Goal: Task Accomplishment & Management: Use online tool/utility

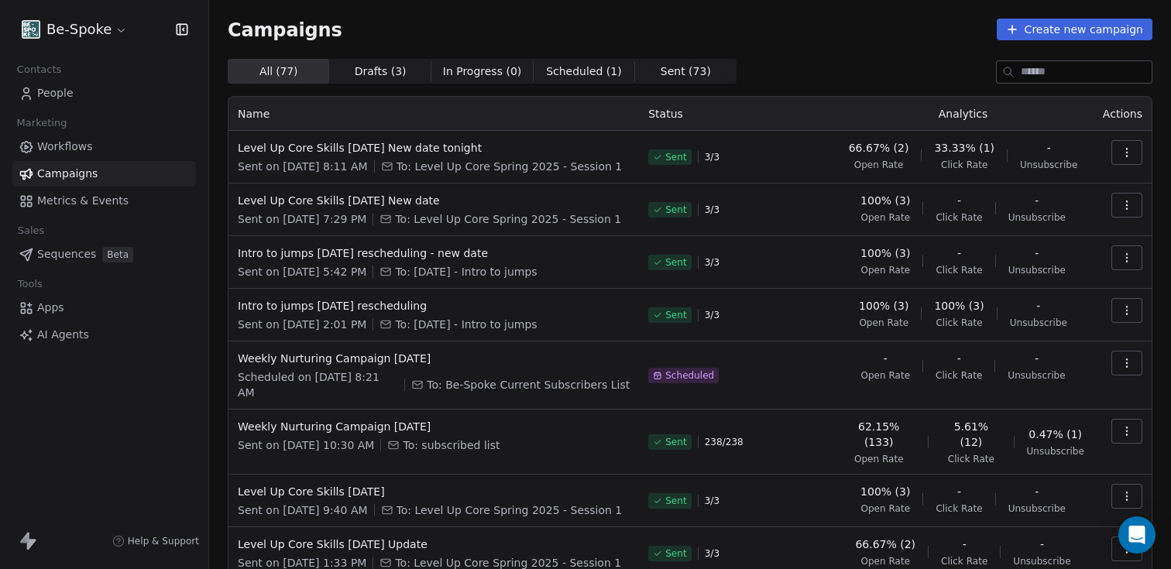
click at [63, 149] on span "Workflows" at bounding box center [65, 147] width 56 height 16
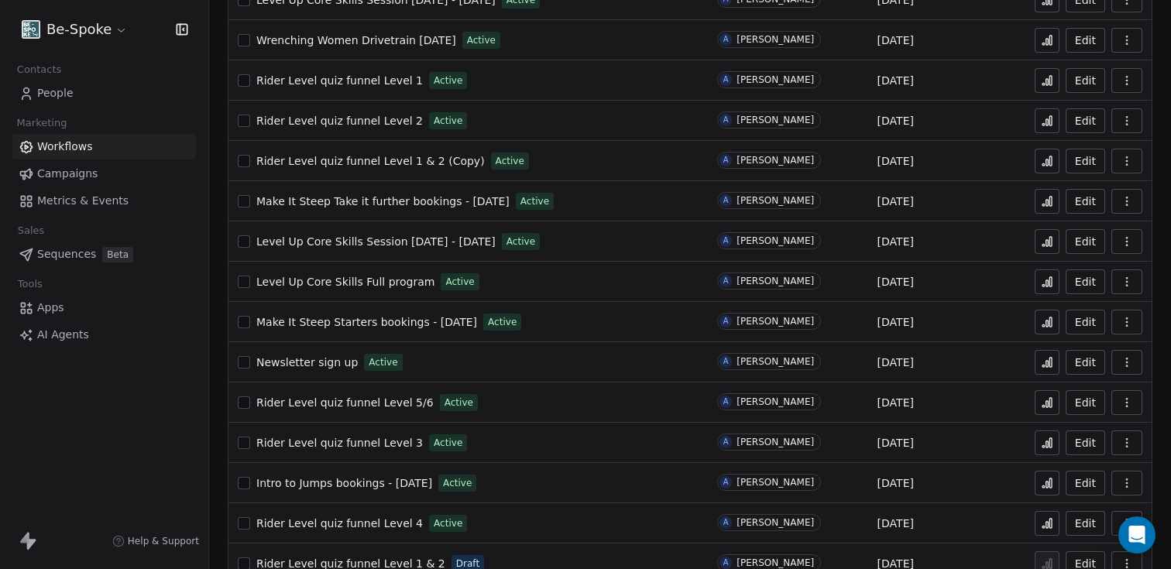
scroll to position [211, 0]
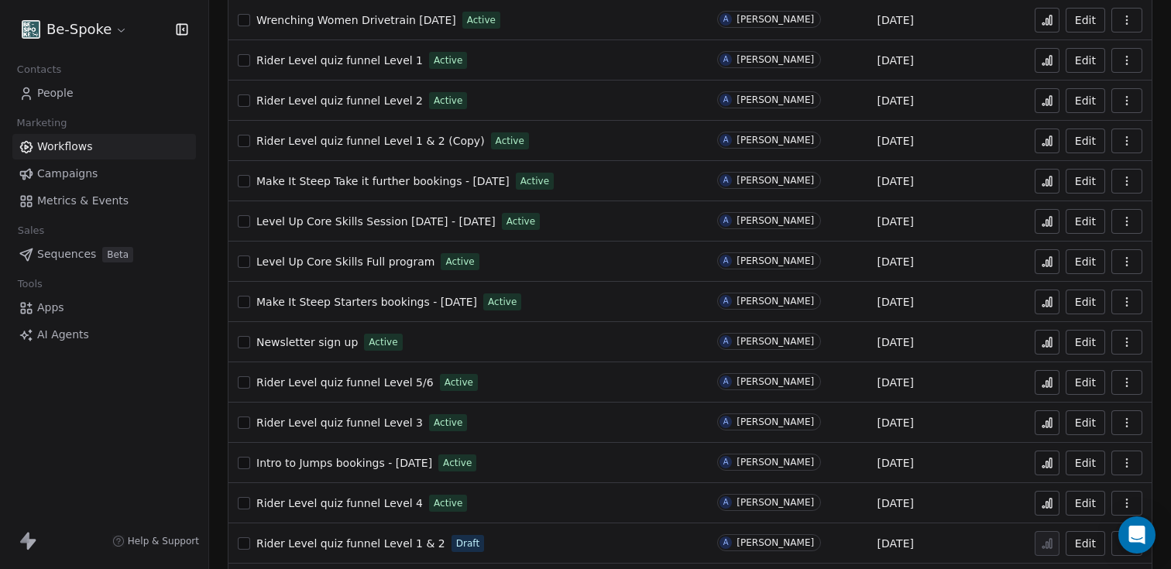
click at [1074, 468] on button "Edit" at bounding box center [1086, 463] width 40 height 25
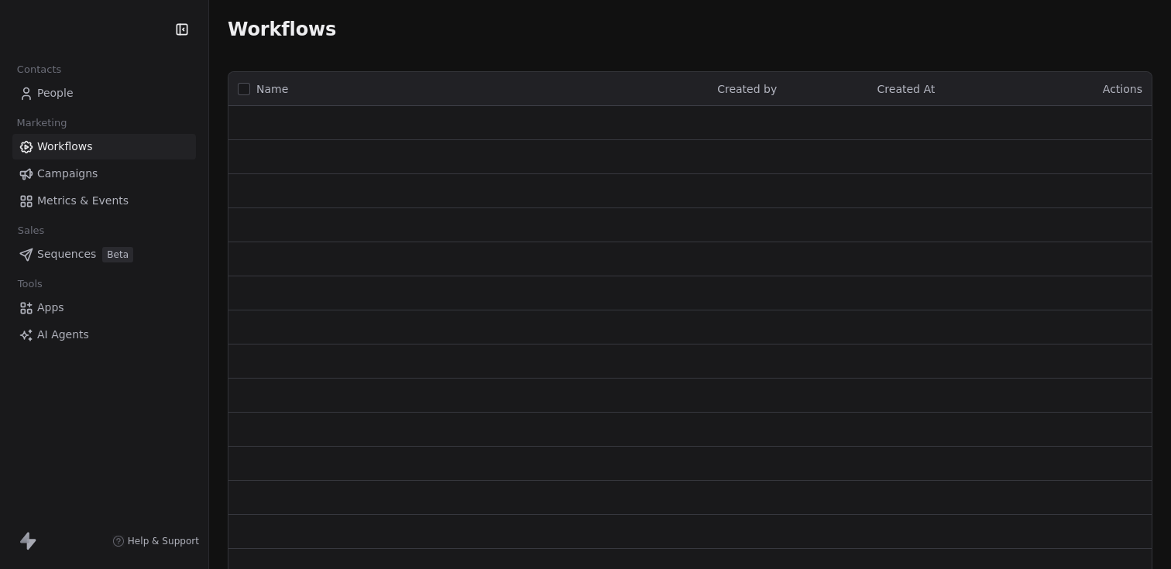
click at [57, 98] on span "People" at bounding box center [55, 93] width 36 height 16
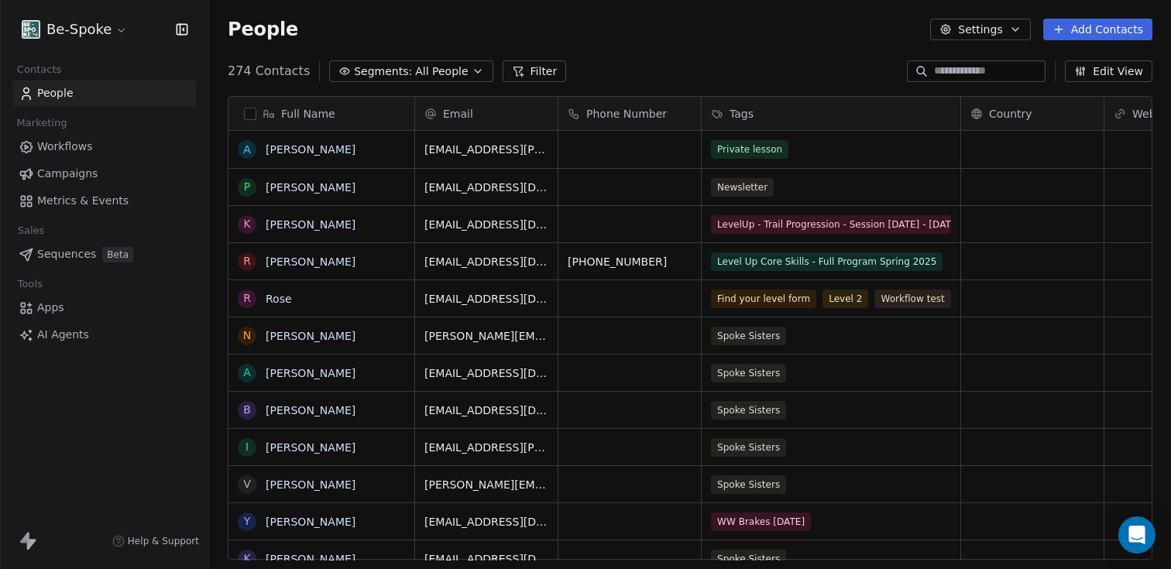
scroll to position [489, 950]
click at [952, 66] on input at bounding box center [988, 71] width 108 height 15
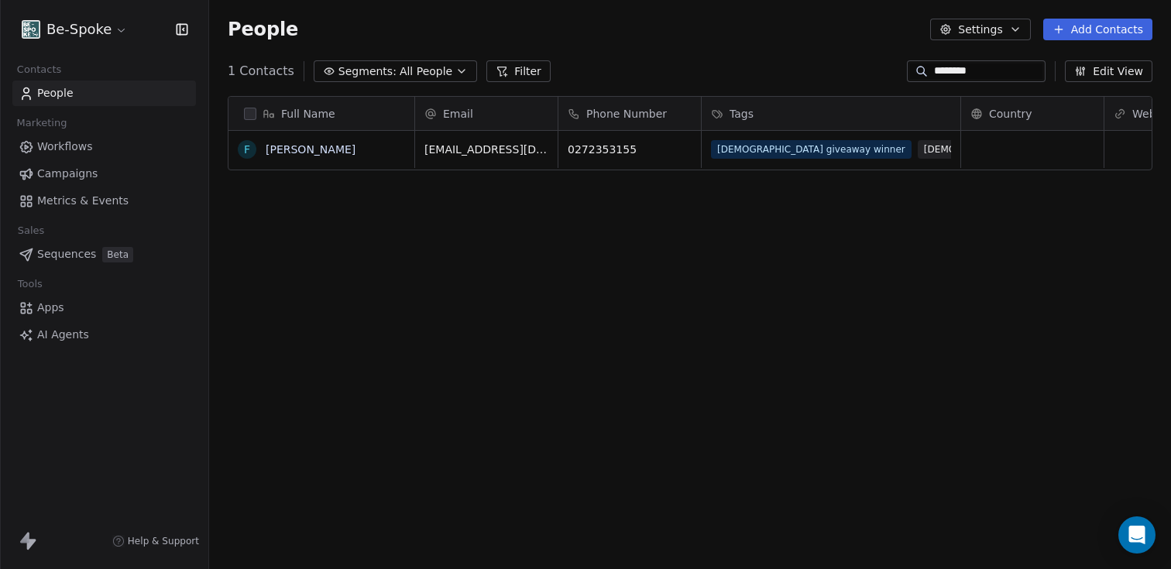
type input "********"
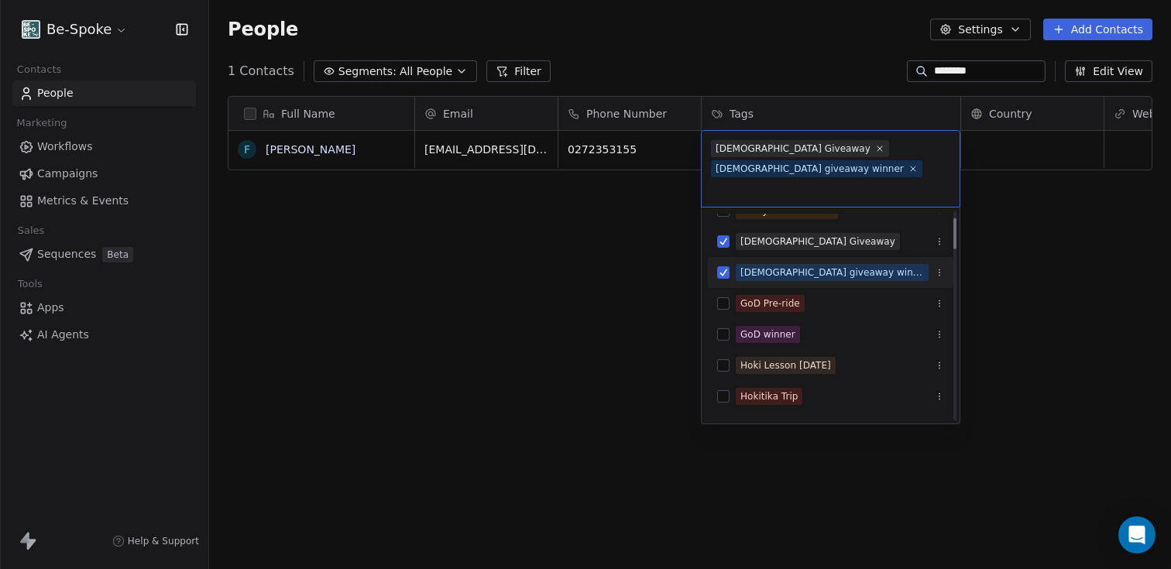
scroll to position [111, 0]
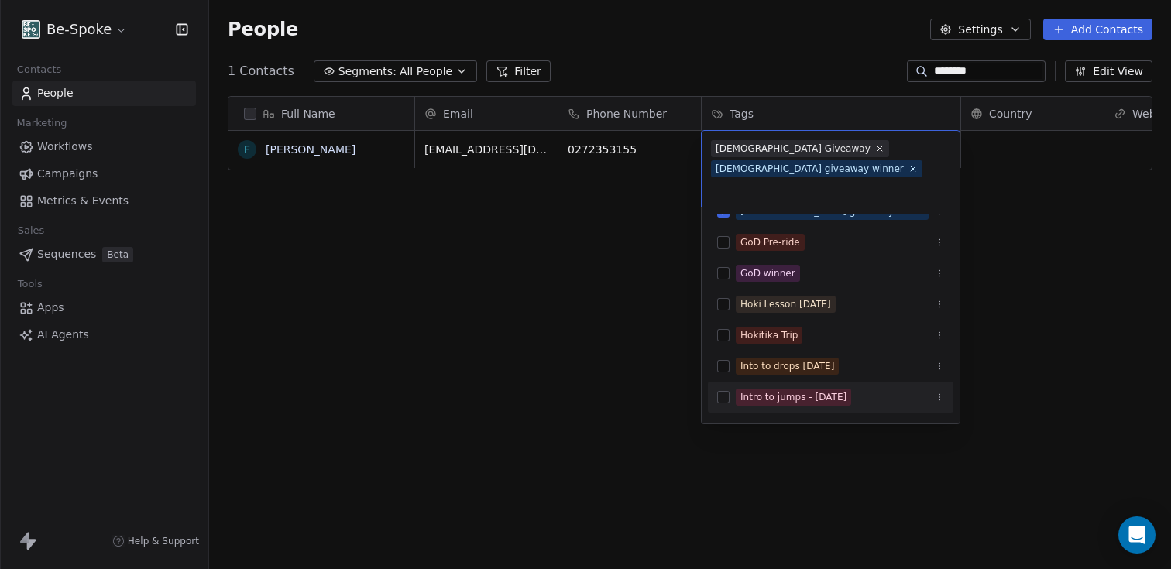
click at [728, 391] on button "Suggestions" at bounding box center [723, 397] width 12 height 12
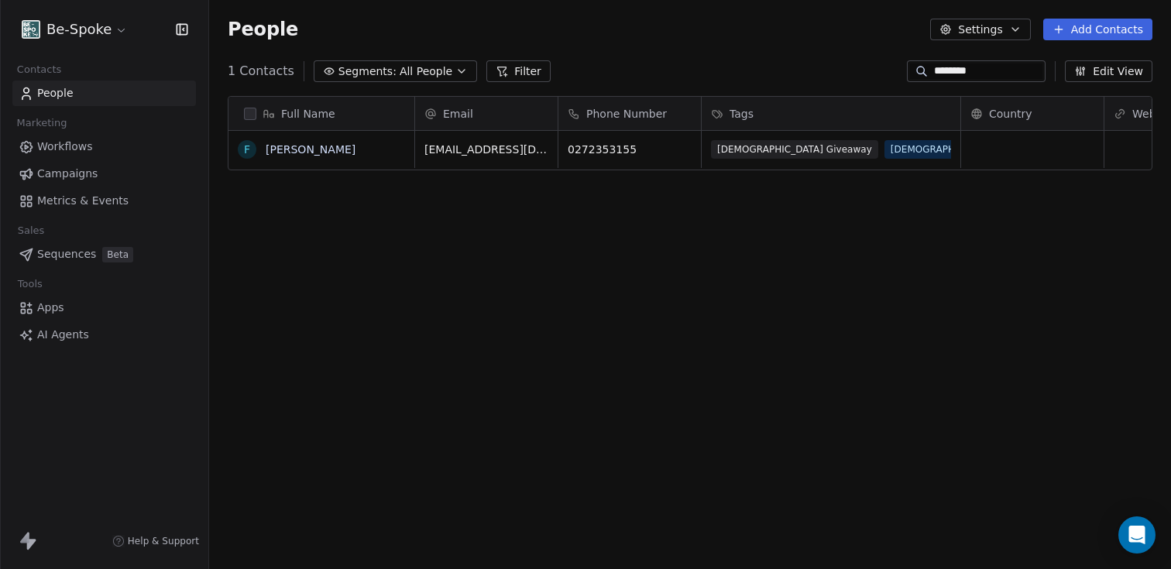
click at [548, 373] on html "Be-Spoke Contacts People Marketing Workflows Campaigns Metrics & Events Sales S…" at bounding box center [585, 284] width 1171 height 569
click at [53, 151] on span "Workflows" at bounding box center [65, 147] width 56 height 16
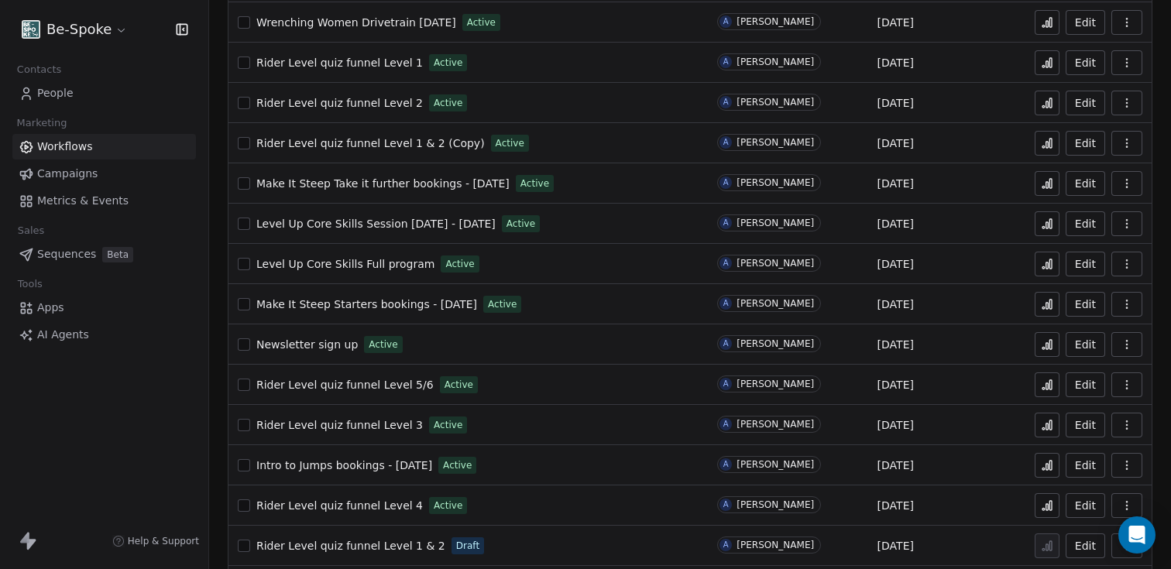
scroll to position [289, 0]
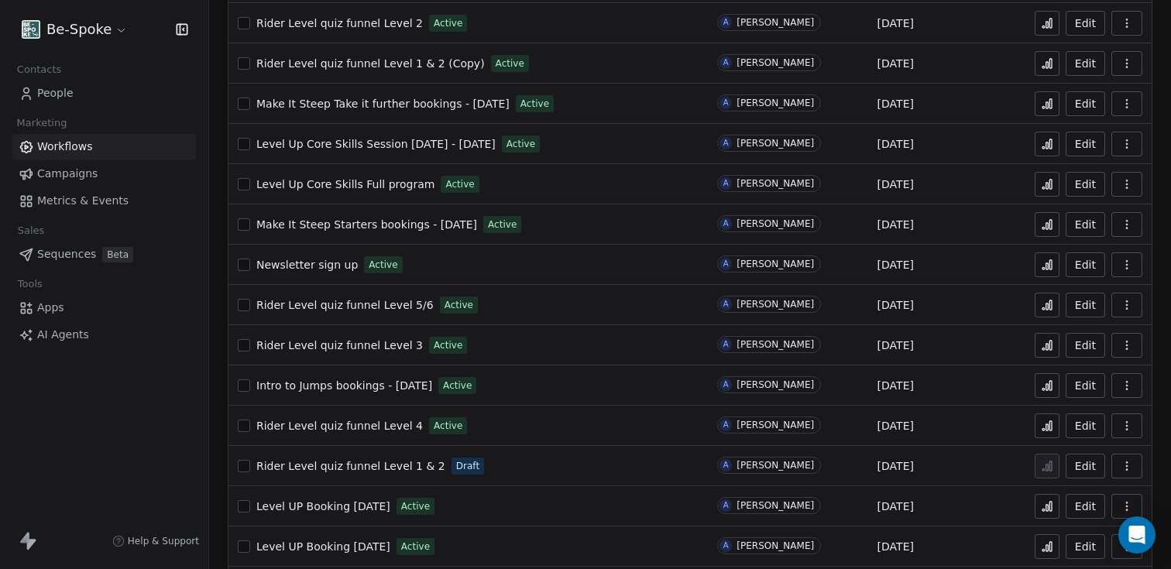
click at [1043, 390] on icon at bounding box center [1044, 389] width 2 height 2
